Goal: Information Seeking & Learning: Learn about a topic

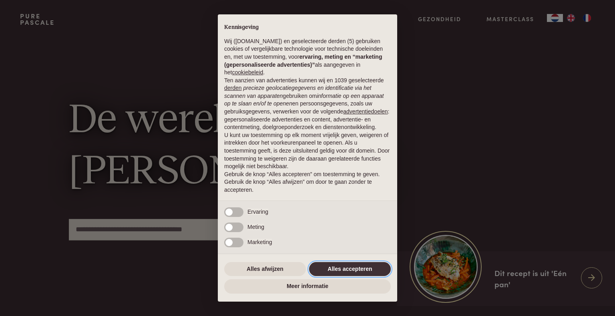
click at [371, 270] on button "Alles accepteren" at bounding box center [350, 269] width 82 height 14
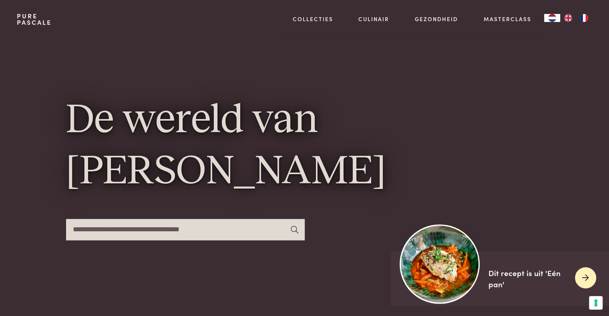
click at [441, 270] on img at bounding box center [440, 264] width 80 height 80
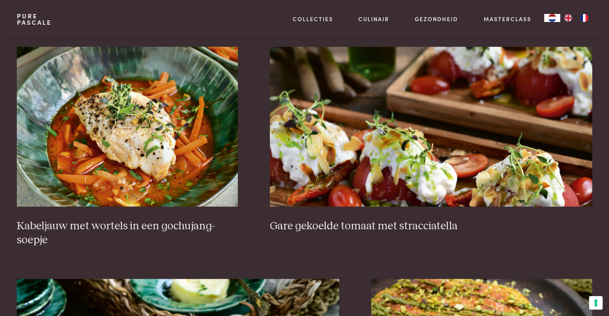
scroll to position [549, 0]
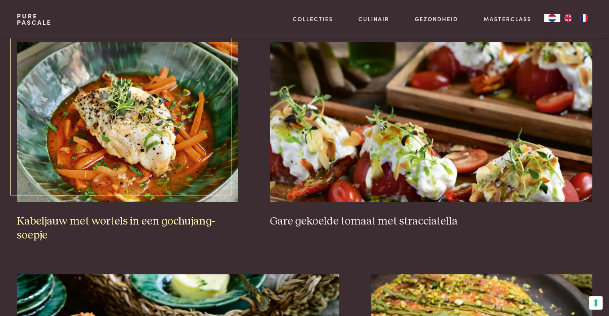
click at [190, 141] on img at bounding box center [127, 122] width 221 height 160
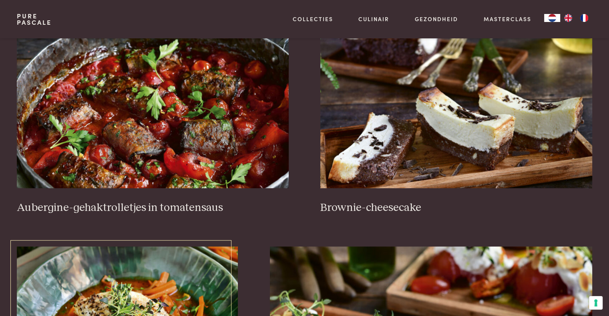
scroll to position [345, 0]
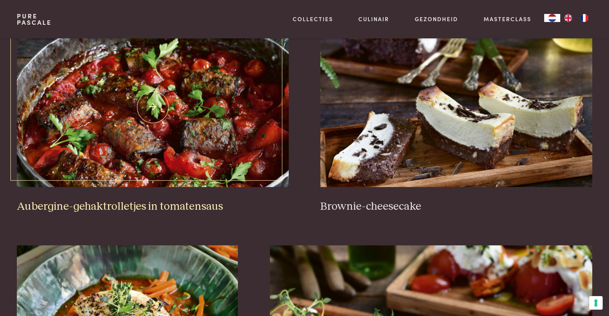
click at [208, 125] on img at bounding box center [152, 107] width 271 height 160
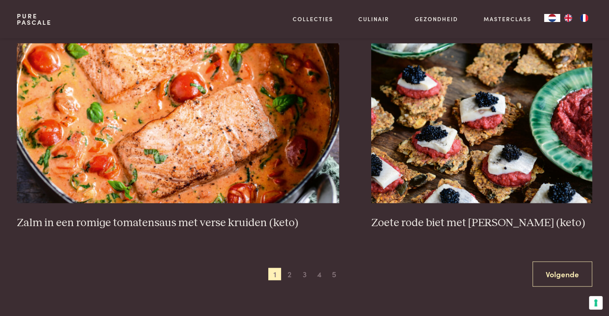
scroll to position [1436, 0]
click at [284, 274] on span "2" at bounding box center [289, 274] width 13 height 13
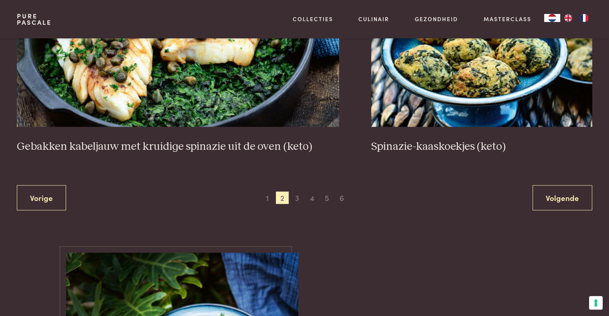
scroll to position [1533, 0]
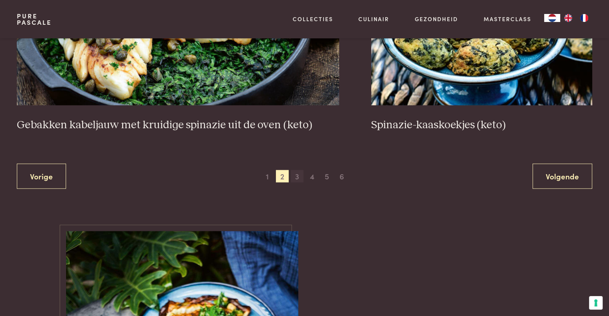
click at [296, 178] on span "3" at bounding box center [296, 176] width 13 height 13
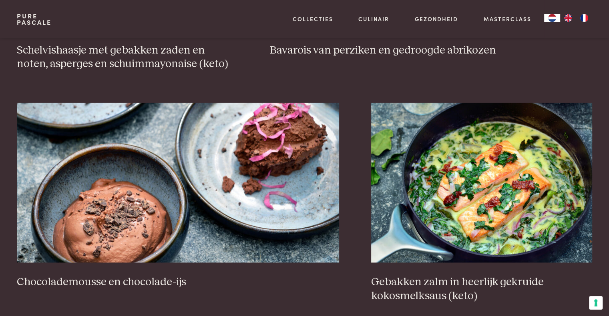
scroll to position [741, 0]
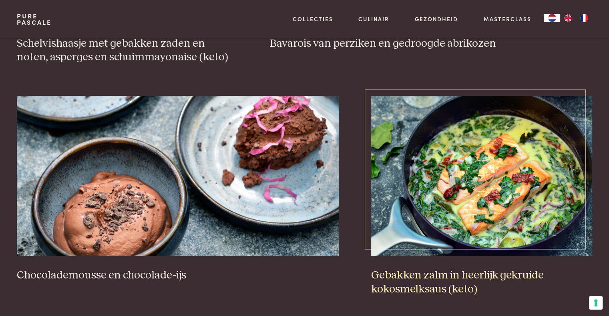
click at [423, 184] on img at bounding box center [481, 176] width 221 height 160
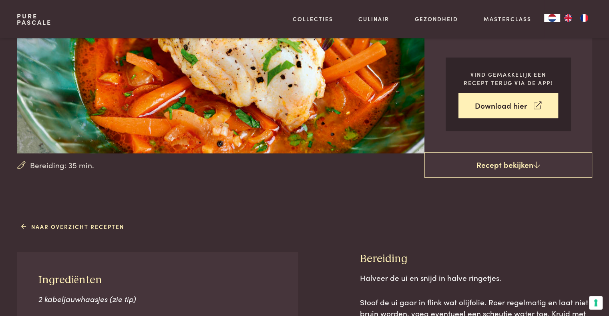
scroll to position [142, 0]
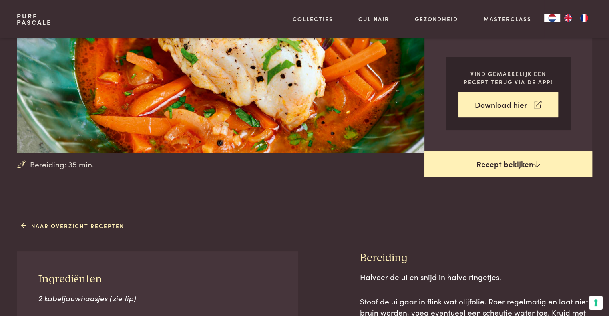
click at [485, 157] on link "Recept bekijken" at bounding box center [508, 165] width 168 height 26
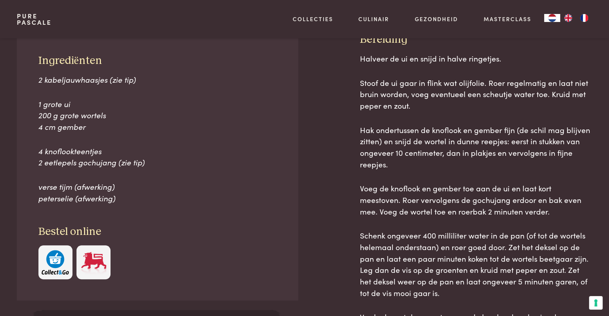
scroll to position [362, 0]
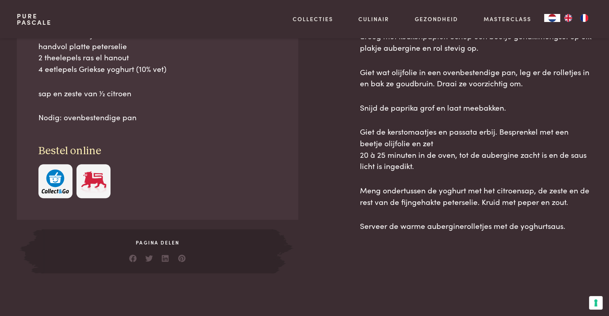
scroll to position [527, 0]
click at [55, 176] on img "button" at bounding box center [55, 181] width 27 height 24
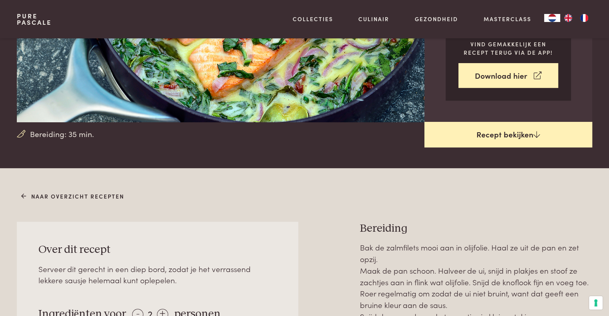
click at [463, 130] on link "Recept bekijken" at bounding box center [508, 135] width 168 height 26
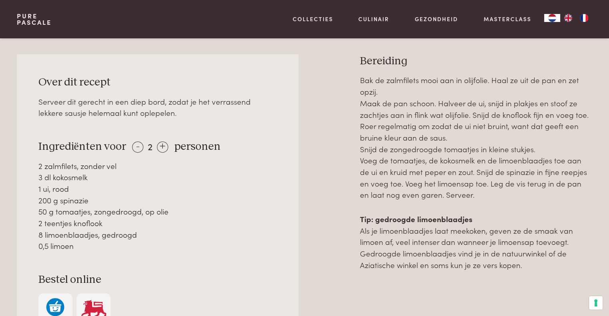
scroll to position [341, 0]
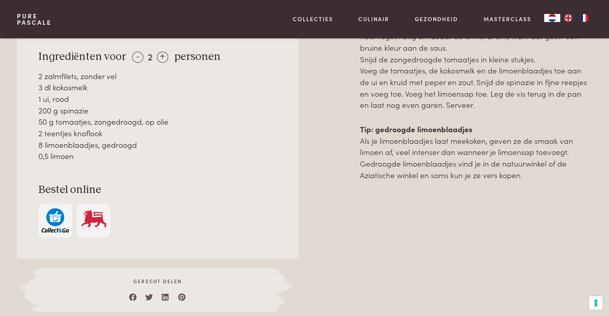
scroll to position [432, 0]
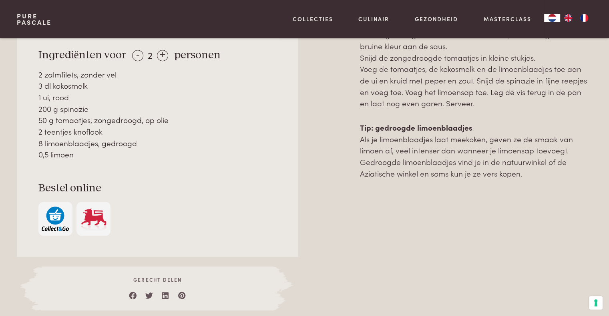
click at [60, 218] on img "button" at bounding box center [55, 219] width 27 height 24
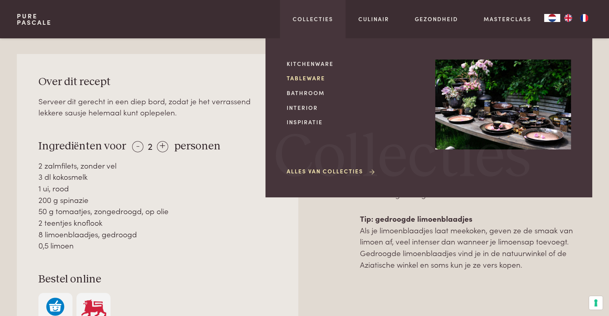
click at [307, 78] on link "Tableware" at bounding box center [354, 78] width 136 height 8
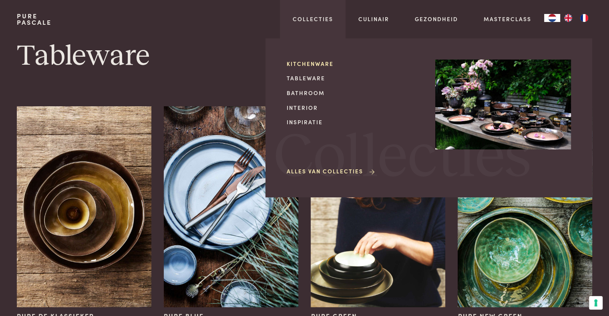
click at [307, 64] on link "Kitchenware" at bounding box center [354, 64] width 136 height 8
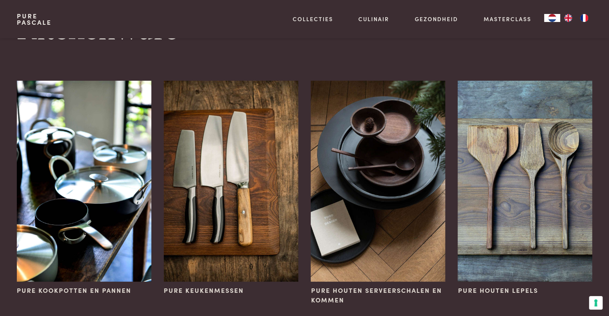
scroll to position [26, 0]
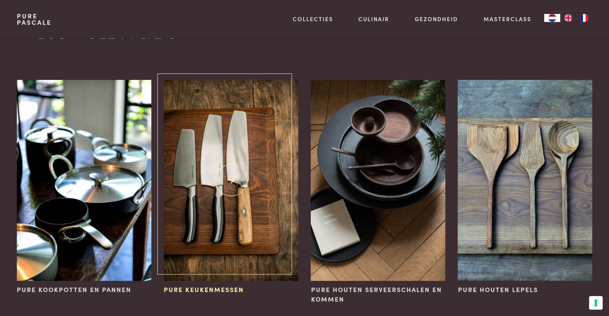
click at [262, 139] on img at bounding box center [231, 180] width 134 height 201
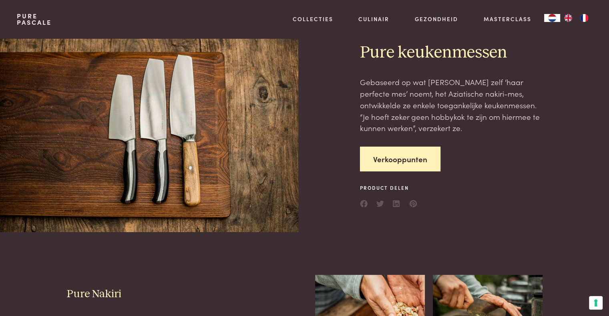
scroll to position [19, 0]
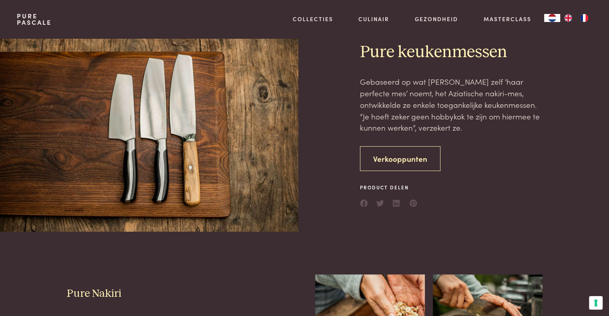
click at [375, 159] on link "Verkooppunten" at bounding box center [400, 158] width 80 height 25
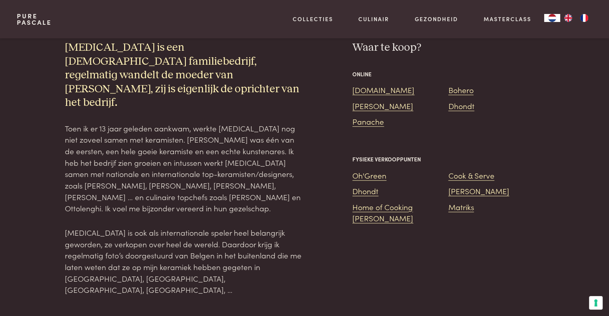
scroll to position [505, 0]
click at [374, 93] on link "[DOMAIN_NAME]" at bounding box center [383, 89] width 62 height 11
